Goal: Task Accomplishment & Management: Complete application form

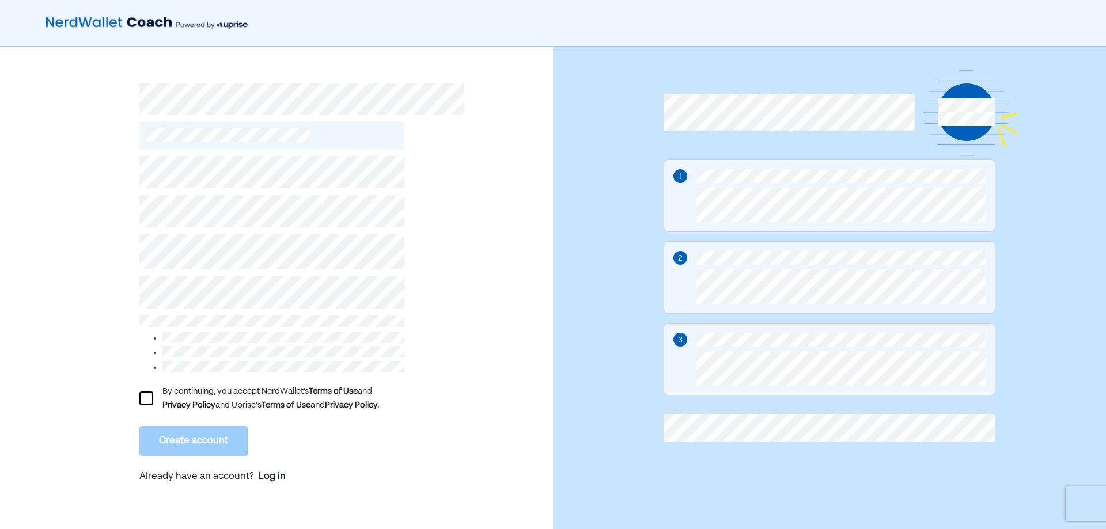
click at [105, 278] on div "By continuing, you accept NerdWallet’s Terms of Use and Privacy Policy and Upri…" at bounding box center [276, 294] width 553 height 494
click at [78, 297] on div "By continuing, you accept NerdWallet’s Terms of Use and Privacy Policy and Upri…" at bounding box center [276, 294] width 553 height 494
click at [146, 393] on div at bounding box center [146, 399] width 14 height 14
click at [206, 427] on button "Create account" at bounding box center [193, 441] width 108 height 30
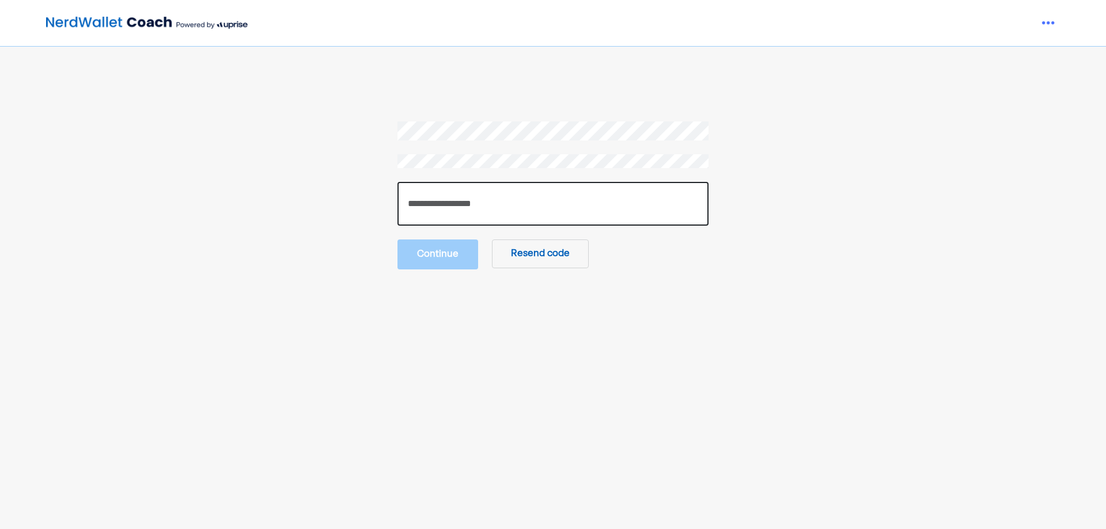
click at [426, 205] on input "number" at bounding box center [552, 204] width 311 height 44
type input "******"
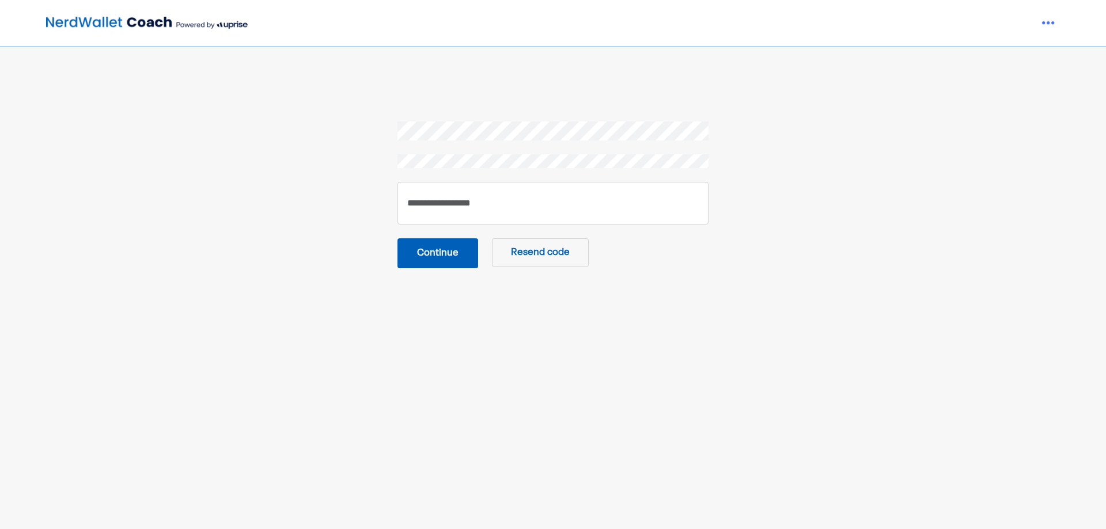
click at [446, 252] on button "Continue" at bounding box center [437, 253] width 81 height 30
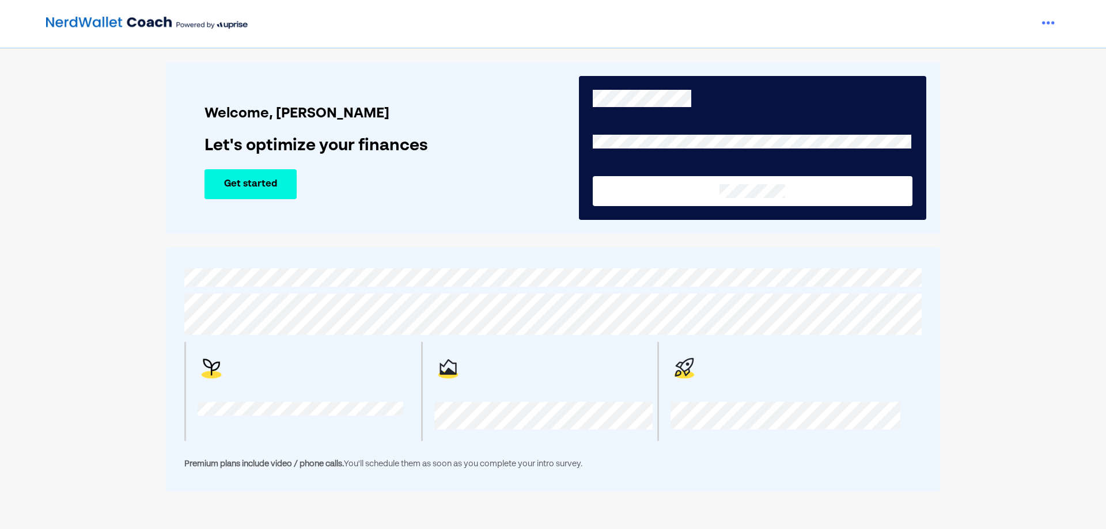
click at [274, 185] on button "Get started" at bounding box center [250, 184] width 92 height 30
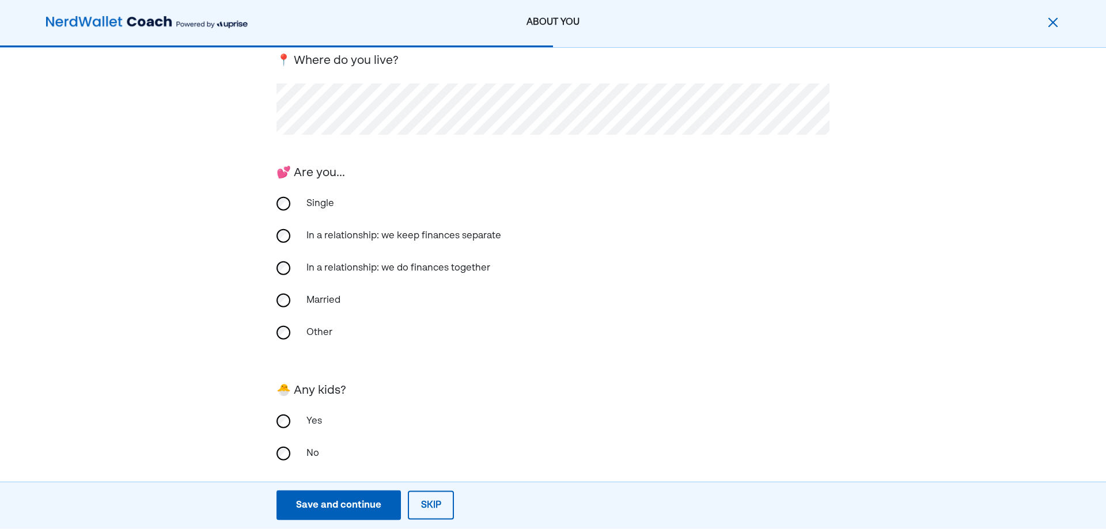
scroll to position [198, 0]
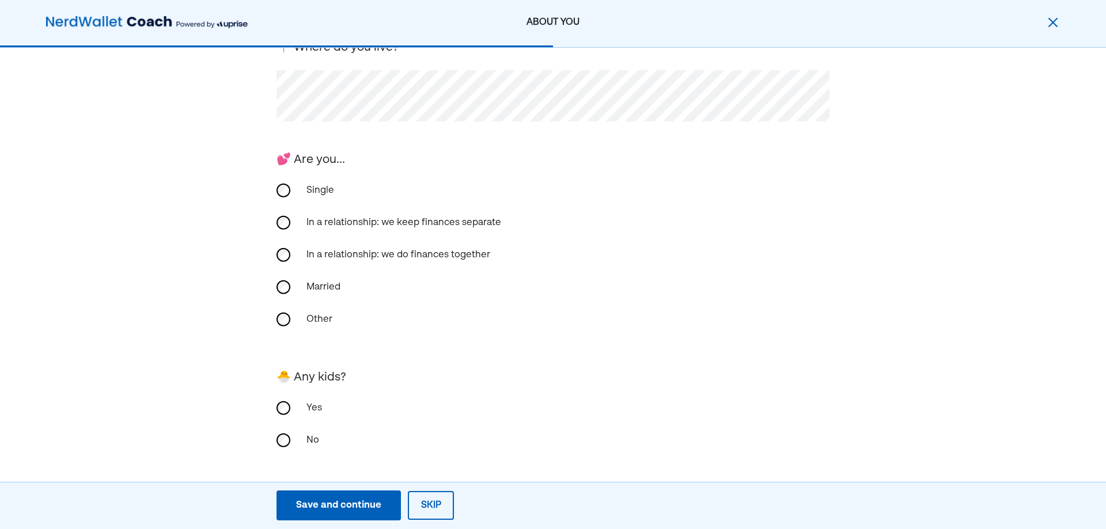
click at [362, 508] on div "Save and continue" at bounding box center [338, 506] width 85 height 14
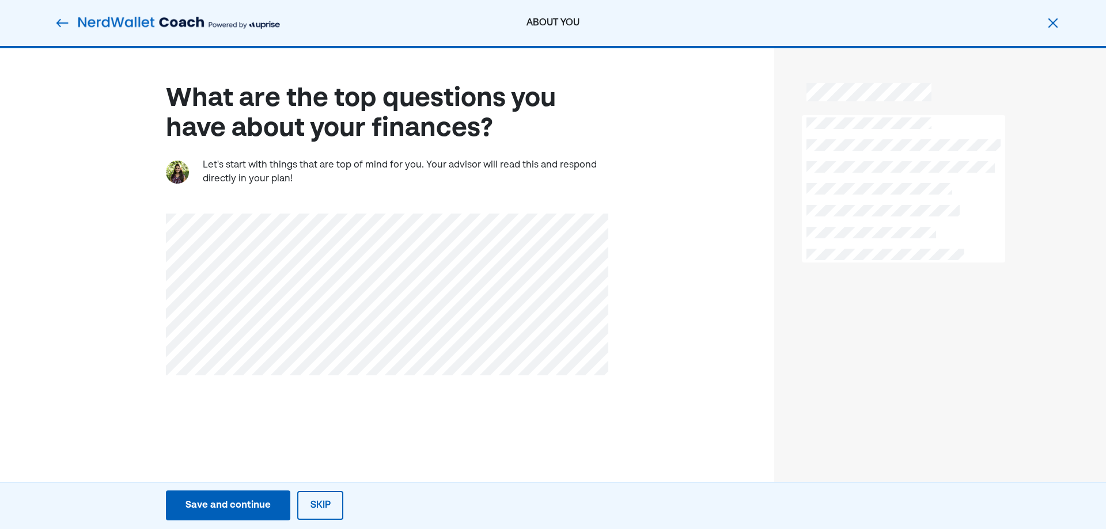
scroll to position [0, 0]
click at [230, 503] on div "Save and continue" at bounding box center [227, 506] width 85 height 14
